Goal: Task Accomplishment & Management: Use online tool/utility

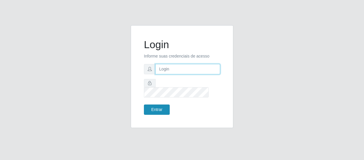
type input "[EMAIL_ADDRESS][DOMAIN_NAME]"
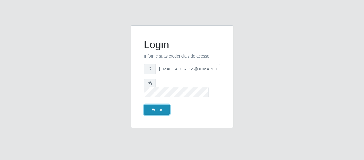
click at [155, 104] on button "Entrar" at bounding box center [157, 109] width 26 height 10
click at [156, 104] on button "Entrar" at bounding box center [157, 109] width 26 height 10
click at [158, 104] on button "Entrar" at bounding box center [157, 109] width 26 height 10
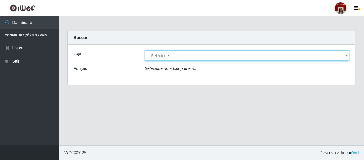
click at [219, 57] on select "[Selecione...] Mar Vermelho - Loja 04" at bounding box center [247, 55] width 204 height 10
select select "251"
click at [145, 50] on select "[Selecione...] Mar Vermelho - Loja 04" at bounding box center [247, 55] width 204 height 10
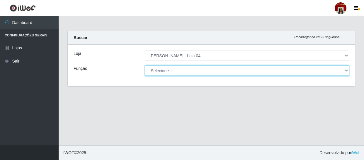
click at [218, 69] on select "[Selecione...] ASG ASG + ASG ++ Auxiliar de Depósito Auxiliar de Depósito + Aux…" at bounding box center [247, 70] width 204 height 10
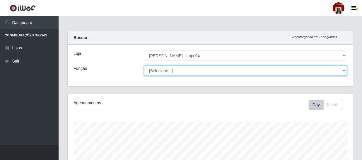
scroll to position [122, 285]
select select "22"
click at [144, 65] on select "[Selecione...] ASG ASG + ASG ++ Auxiliar de Depósito Auxiliar de Depósito + Aux…" at bounding box center [245, 70] width 203 height 10
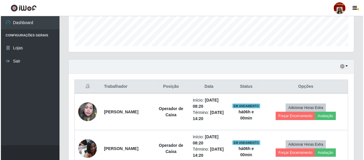
scroll to position [205, 0]
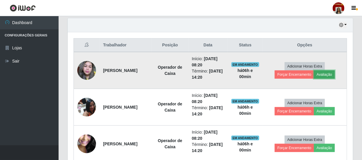
click at [329, 75] on button "Avaliação" at bounding box center [324, 74] width 21 height 8
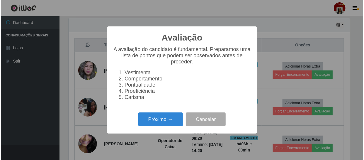
scroll to position [122, 283]
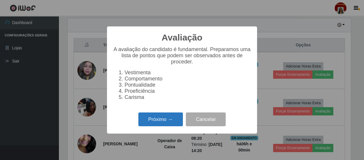
click at [177, 124] on button "Próximo →" at bounding box center [160, 119] width 45 height 14
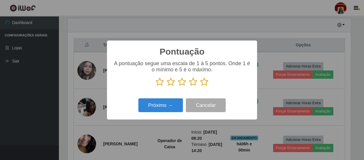
click at [205, 84] on icon at bounding box center [204, 81] width 8 height 9
click at [200, 86] on input "radio" at bounding box center [200, 86] width 0 height 0
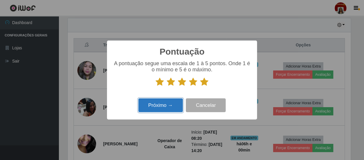
click at [169, 101] on button "Próximo →" at bounding box center [160, 105] width 45 height 14
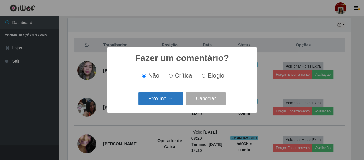
click at [170, 100] on button "Próximo →" at bounding box center [160, 99] width 45 height 14
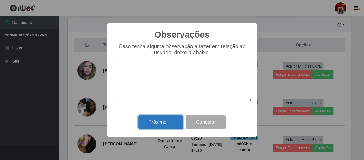
click at [172, 117] on button "Próximo →" at bounding box center [160, 122] width 45 height 14
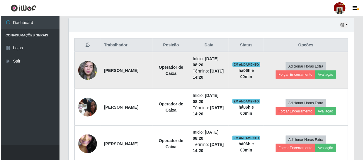
scroll to position [122, 285]
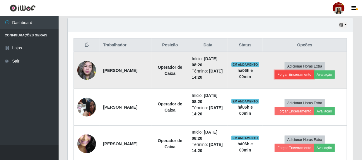
click at [292, 71] on button "Forçar Encerramento" at bounding box center [294, 74] width 39 height 8
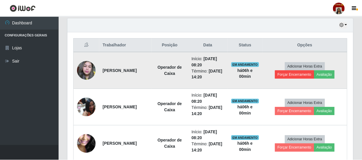
scroll to position [122, 283]
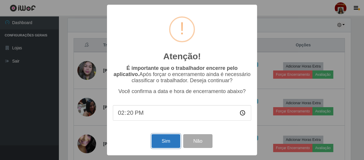
click at [162, 140] on button "Sim" at bounding box center [165, 141] width 28 height 14
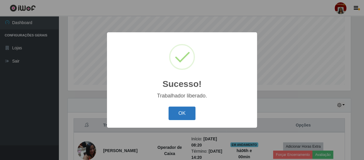
click at [182, 111] on button "OK" at bounding box center [181, 113] width 27 height 14
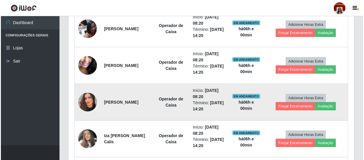
scroll to position [258, 0]
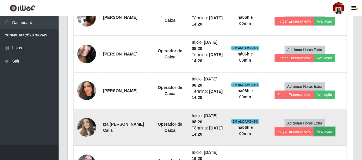
click at [329, 132] on button "Avaliação" at bounding box center [324, 131] width 21 height 8
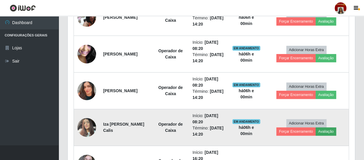
scroll to position [122, 283]
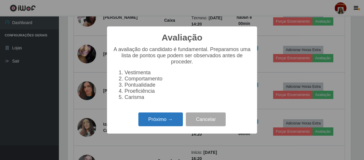
click at [179, 124] on button "Próximo →" at bounding box center [160, 119] width 45 height 14
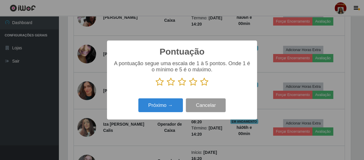
scroll to position [292652, 292491]
click at [202, 82] on icon at bounding box center [204, 81] width 8 height 9
click at [200, 86] on input "radio" at bounding box center [200, 86] width 0 height 0
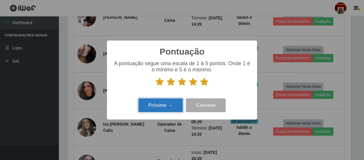
click at [177, 107] on button "Próximo →" at bounding box center [160, 105] width 45 height 14
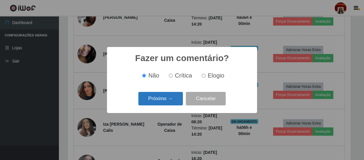
click at [174, 100] on button "Próximo →" at bounding box center [160, 99] width 45 height 14
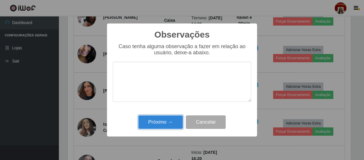
click at [170, 129] on button "Próximo →" at bounding box center [160, 122] width 45 height 14
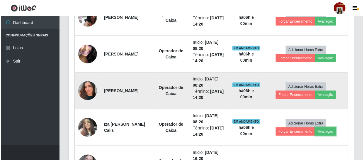
scroll to position [122, 285]
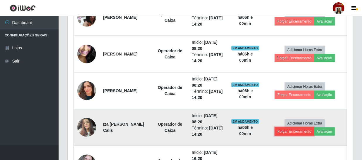
click at [280, 131] on button "Forçar Encerramento" at bounding box center [294, 131] width 39 height 8
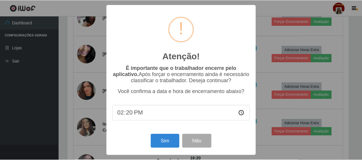
scroll to position [122, 283]
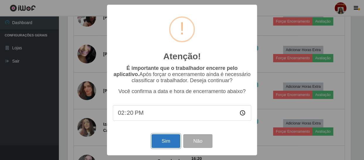
click at [173, 139] on button "Sim" at bounding box center [165, 141] width 28 height 14
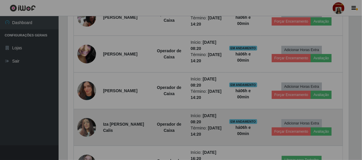
scroll to position [0, 0]
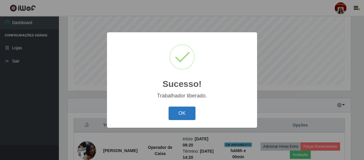
click at [184, 111] on button "OK" at bounding box center [181, 113] width 27 height 14
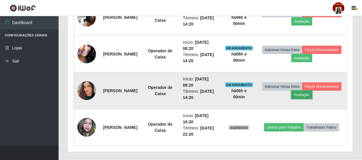
click at [312, 96] on button "Avaliação" at bounding box center [301, 94] width 21 height 8
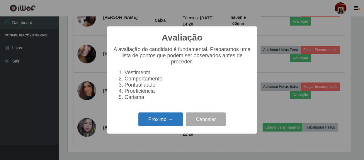
click at [162, 118] on button "Próximo →" at bounding box center [160, 119] width 45 height 14
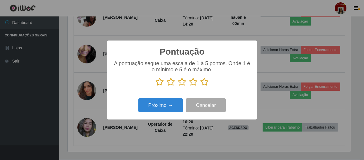
click at [206, 83] on icon at bounding box center [204, 81] width 8 height 9
click at [200, 86] on input "radio" at bounding box center [200, 86] width 0 height 0
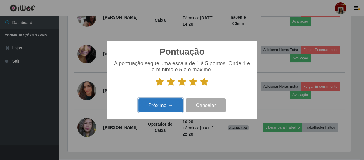
click at [170, 104] on button "Próximo →" at bounding box center [160, 105] width 45 height 14
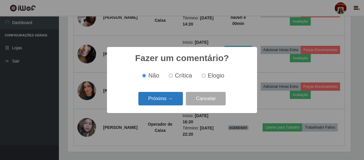
click at [172, 98] on button "Próximo →" at bounding box center [160, 99] width 45 height 14
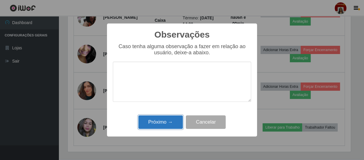
click at [171, 118] on button "Próximo →" at bounding box center [160, 122] width 45 height 14
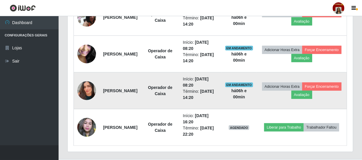
click at [278, 91] on td "Adicionar Horas Extra Forçar Encerramento Avaliação" at bounding box center [301, 90] width 90 height 37
click at [302, 90] on button "Forçar Encerramento" at bounding box center [321, 86] width 39 height 8
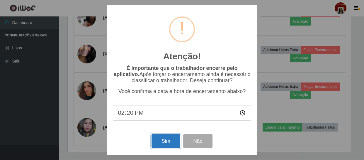
click at [176, 138] on button "Sim" at bounding box center [165, 141] width 28 height 14
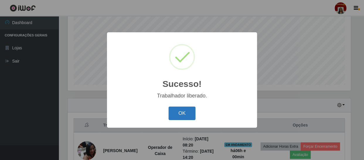
click at [185, 116] on button "OK" at bounding box center [181, 113] width 27 height 14
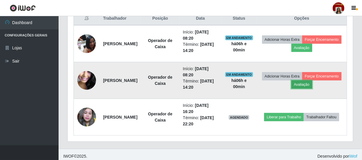
click at [312, 85] on button "Avaliação" at bounding box center [301, 84] width 21 height 8
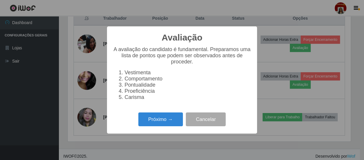
click at [164, 127] on div "Próximo → Cancelar" at bounding box center [182, 119] width 138 height 17
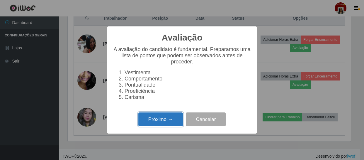
click at [164, 126] on button "Próximo →" at bounding box center [160, 119] width 45 height 14
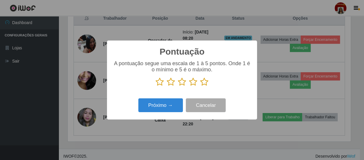
click at [203, 80] on icon at bounding box center [204, 81] width 8 height 9
click at [200, 86] on input "radio" at bounding box center [200, 86] width 0 height 0
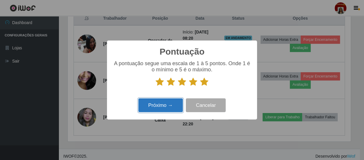
click at [171, 102] on button "Próximo →" at bounding box center [160, 105] width 45 height 14
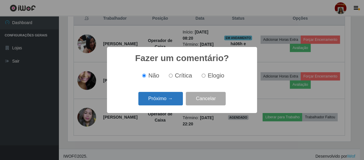
click at [171, 102] on button "Próximo →" at bounding box center [160, 99] width 45 height 14
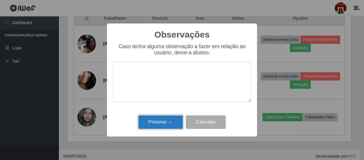
click at [173, 115] on button "Próximo →" at bounding box center [160, 122] width 45 height 14
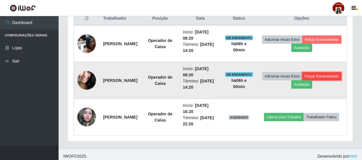
click at [302, 80] on button "Forçar Encerramento" at bounding box center [321, 76] width 39 height 8
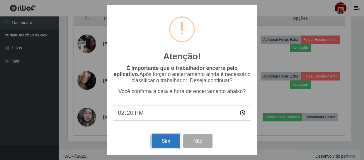
click at [169, 138] on button "Sim" at bounding box center [165, 141] width 28 height 14
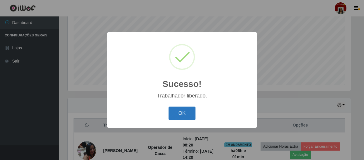
click at [181, 110] on button "OK" at bounding box center [181, 113] width 27 height 14
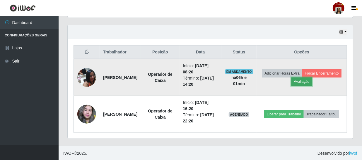
click at [312, 83] on button "Avaliação" at bounding box center [301, 81] width 21 height 8
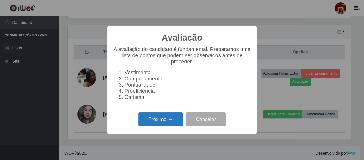
click at [174, 121] on button "Próximo →" at bounding box center [160, 119] width 45 height 14
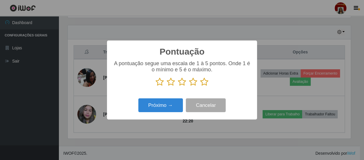
click at [200, 82] on icon at bounding box center [204, 81] width 8 height 9
click at [200, 86] on input "radio" at bounding box center [200, 86] width 0 height 0
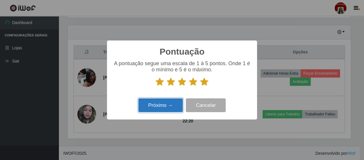
click at [172, 103] on button "Próximo →" at bounding box center [160, 105] width 45 height 14
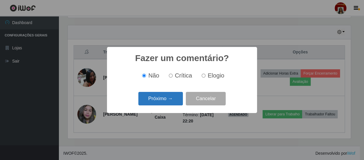
click at [174, 103] on button "Próximo →" at bounding box center [160, 99] width 45 height 14
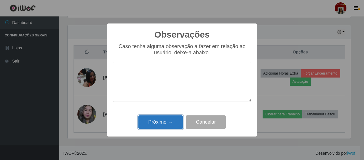
click at [175, 123] on button "Próximo →" at bounding box center [160, 122] width 45 height 14
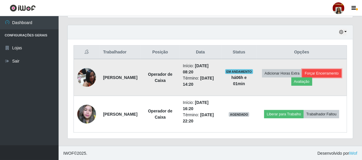
click at [302, 77] on button "Forçar Encerramento" at bounding box center [321, 73] width 39 height 8
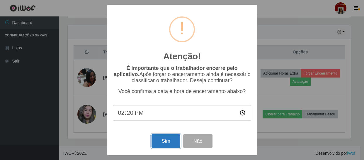
click at [176, 136] on button "Sim" at bounding box center [165, 141] width 28 height 14
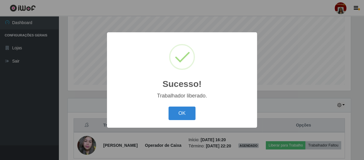
click at [168, 106] on button "OK" at bounding box center [181, 113] width 27 height 14
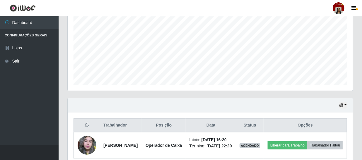
scroll to position [122, 285]
